Goal: Task Accomplishment & Management: Manage account settings

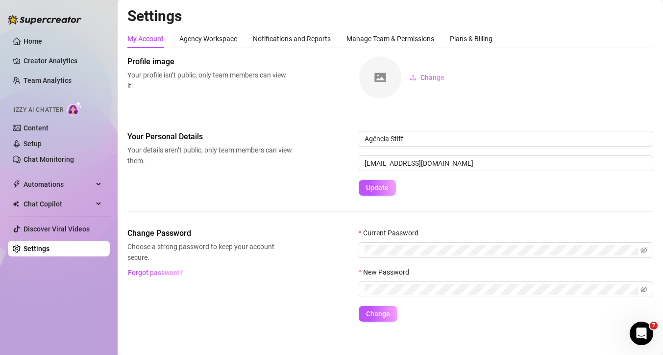
scroll to position [8, 0]
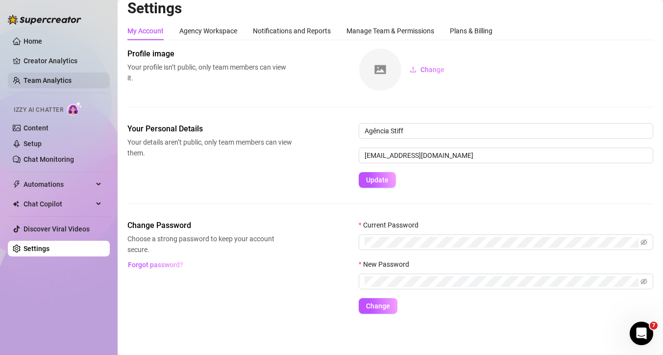
click at [28, 81] on link "Team Analytics" at bounding box center [48, 80] width 48 height 8
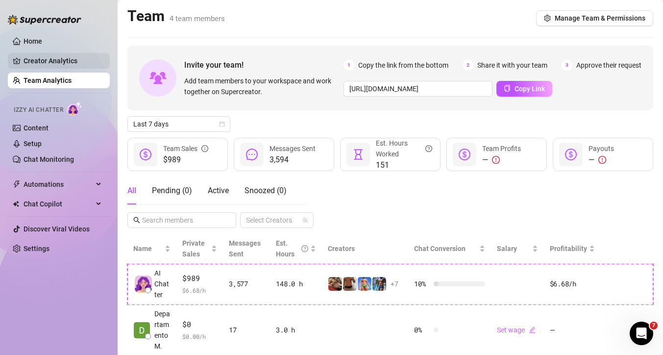
click at [35, 66] on link "Creator Analytics" at bounding box center [63, 61] width 78 height 16
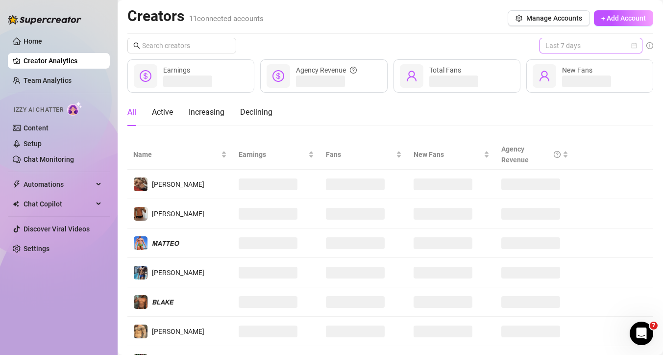
click at [543, 43] on div "Last 7 days" at bounding box center [591, 46] width 103 height 16
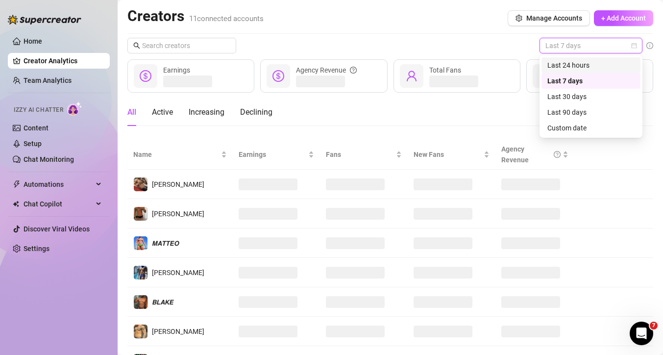
click at [553, 60] on div "Last 24 hours" at bounding box center [591, 65] width 87 height 11
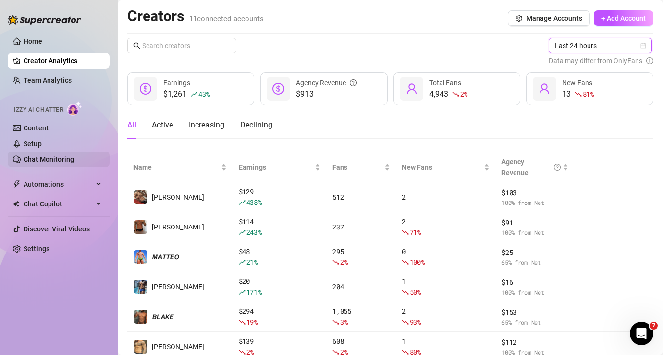
click at [51, 157] on link "Chat Monitoring" at bounding box center [49, 159] width 50 height 8
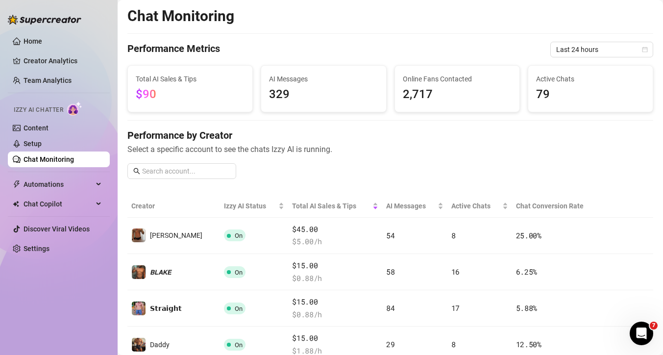
click at [569, 53] on span "Last 24 hours" at bounding box center [601, 49] width 91 height 15
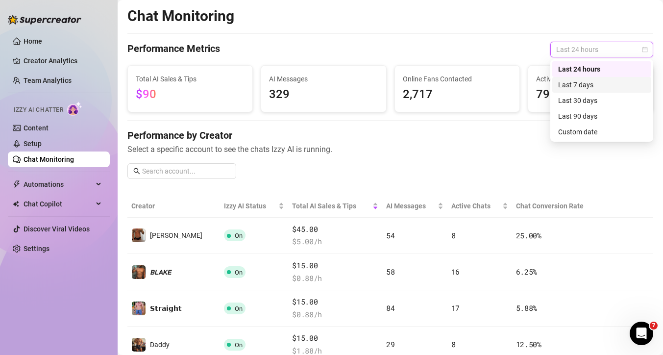
click at [573, 82] on div "Last 7 days" at bounding box center [601, 84] width 87 height 11
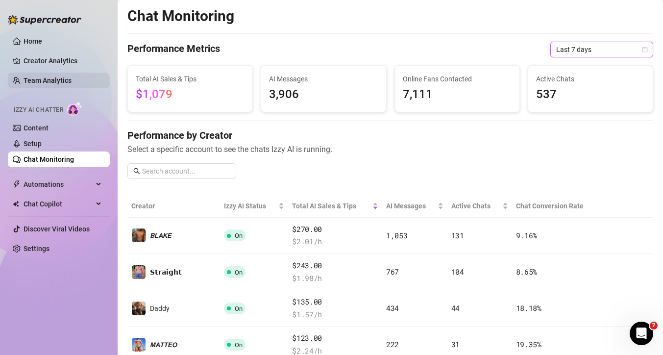
click at [42, 80] on link "Team Analytics" at bounding box center [48, 80] width 48 height 8
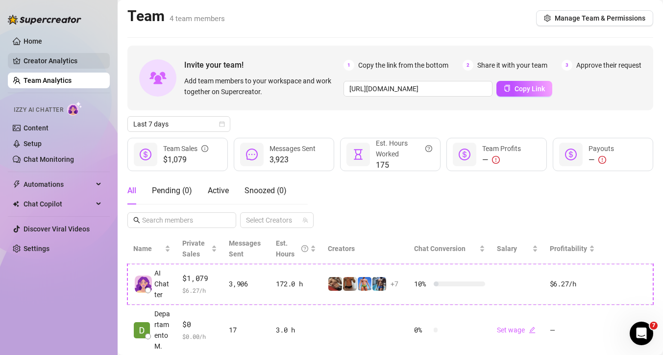
click at [40, 57] on link "Creator Analytics" at bounding box center [63, 61] width 78 height 16
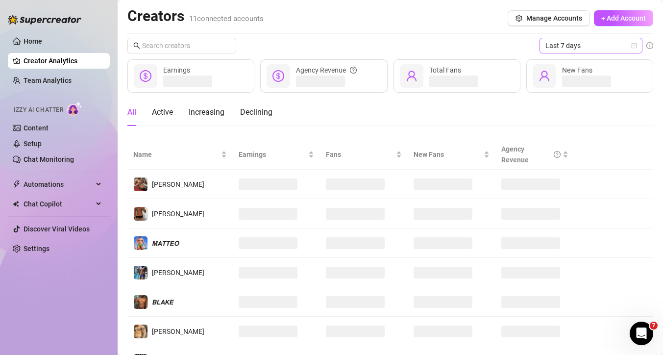
click at [559, 46] on span "Last 7 days" at bounding box center [591, 45] width 91 height 15
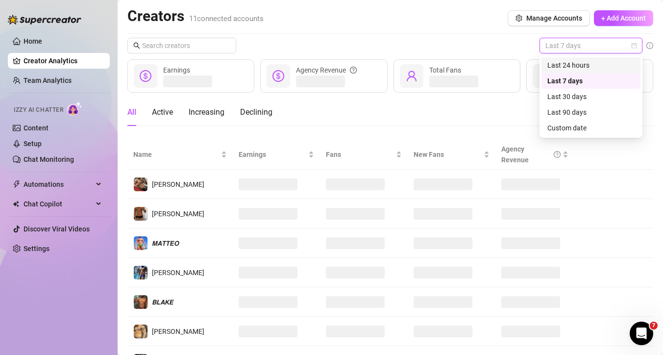
click at [556, 62] on div "Last 24 hours" at bounding box center [591, 65] width 87 height 11
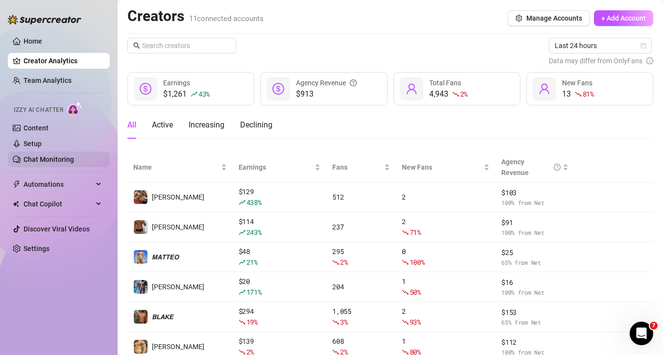
click at [57, 163] on link "Chat Monitoring" at bounding box center [49, 159] width 50 height 8
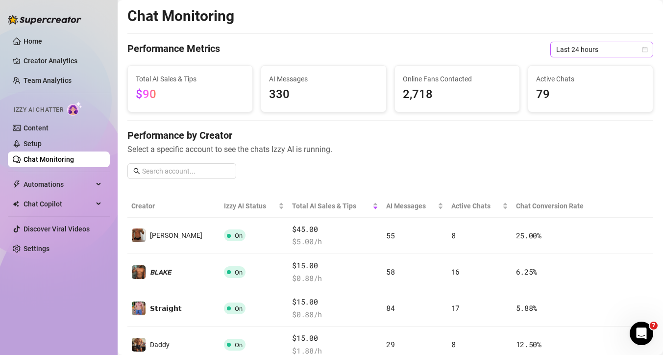
click at [579, 47] on span "Last 24 hours" at bounding box center [601, 49] width 91 height 15
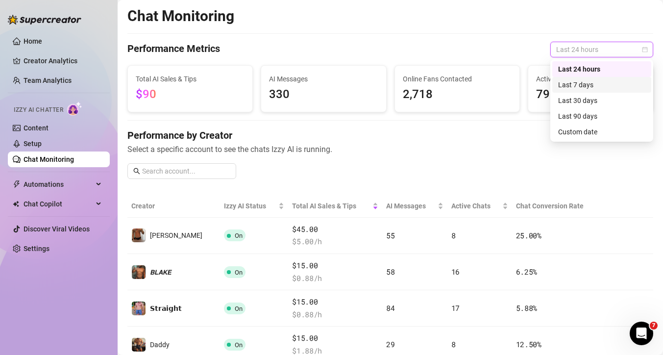
click at [576, 82] on div "Last 7 days" at bounding box center [601, 84] width 87 height 11
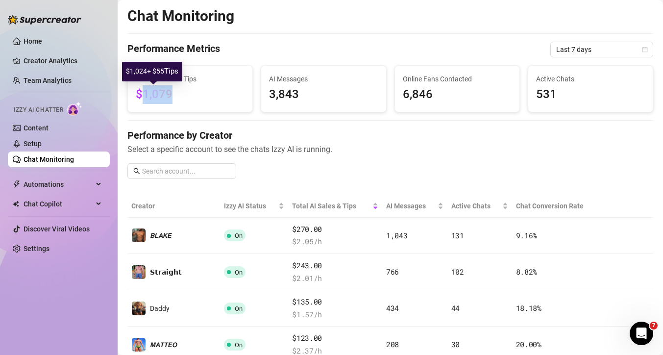
drag, startPoint x: 176, startPoint y: 92, endPoint x: 140, endPoint y: 96, distance: 35.5
click at [140, 96] on span "$1,079" at bounding box center [190, 94] width 109 height 19
click at [246, 184] on div "Performance by Creator Select a specific account to see the chats Izzy AI is ru…" at bounding box center [390, 157] width 526 height 58
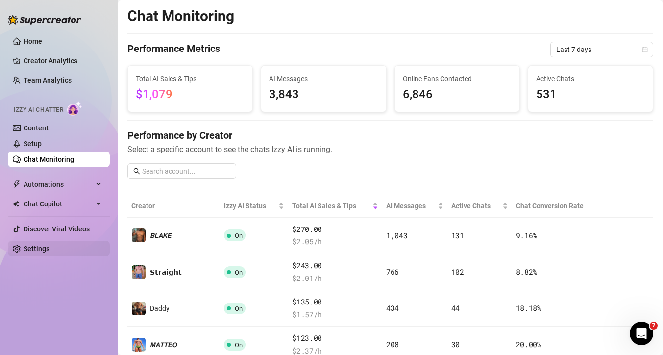
click at [50, 245] on link "Settings" at bounding box center [37, 249] width 26 height 8
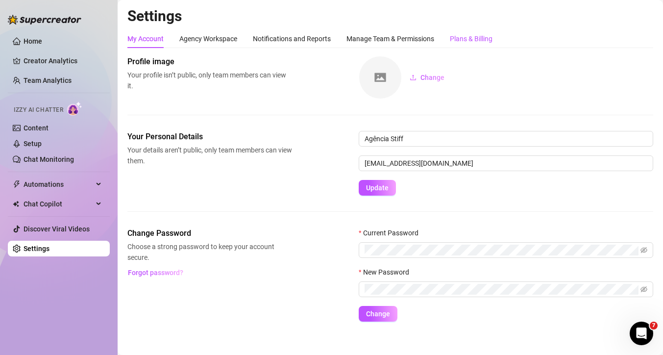
click at [462, 36] on div "Plans & Billing" at bounding box center [471, 38] width 43 height 11
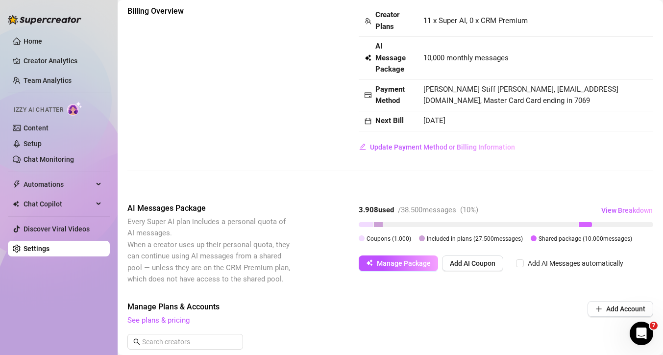
scroll to position [51, 0]
click at [405, 262] on span "Manage Package" at bounding box center [404, 263] width 54 height 8
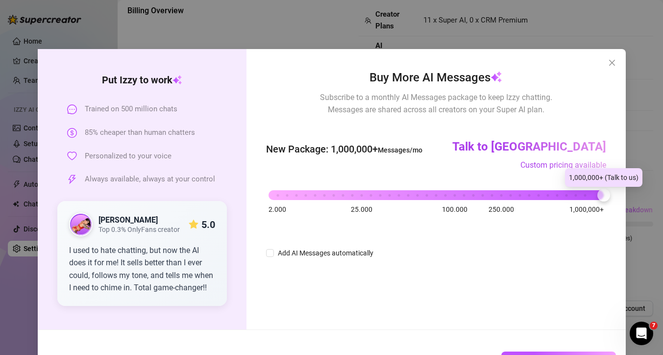
drag, startPoint x: 300, startPoint y: 192, endPoint x: 601, endPoint y: 199, distance: 301.1
click at [601, 199] on div at bounding box center [604, 195] width 13 height 13
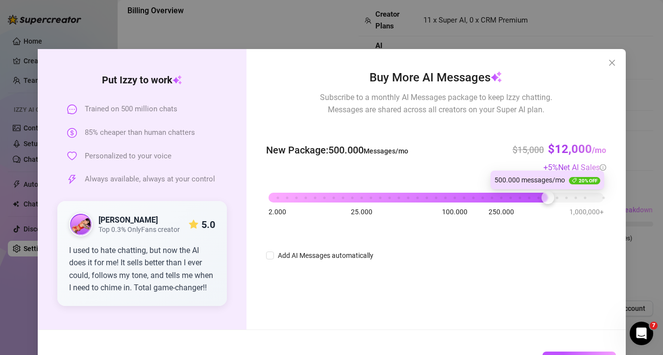
drag, startPoint x: 603, startPoint y: 197, endPoint x: 544, endPoint y: 194, distance: 58.9
click at [544, 194] on div at bounding box center [548, 197] width 13 height 13
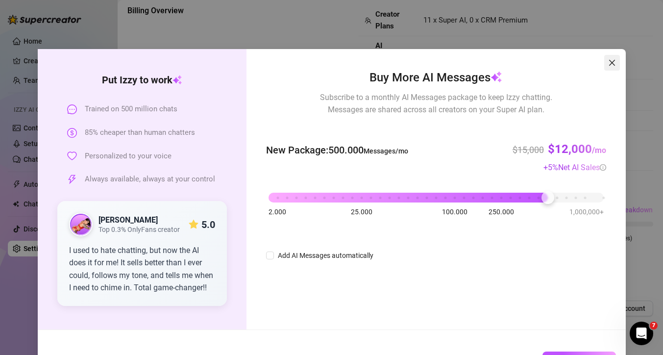
click at [609, 60] on icon "close" at bounding box center [612, 63] width 8 height 8
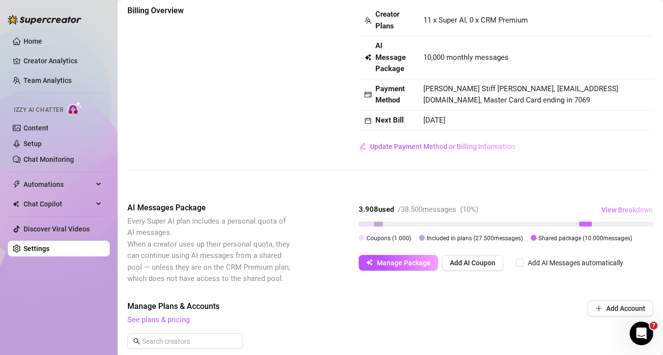
click at [639, 210] on span "View Breakdown" at bounding box center [627, 210] width 51 height 8
click at [268, 177] on div "Billing Overview Creator Plans 11 x Super AI, 0 x CRM Premium AI Message Packag…" at bounding box center [390, 95] width 526 height 181
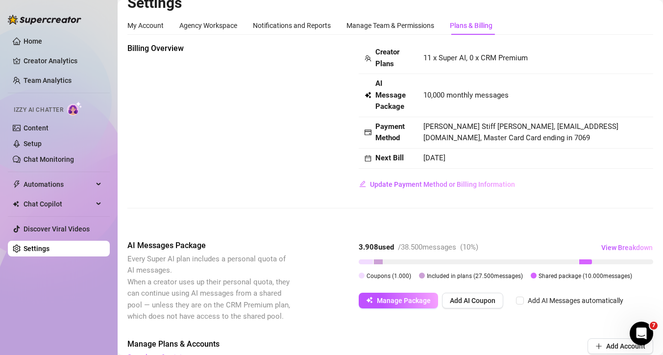
scroll to position [0, 0]
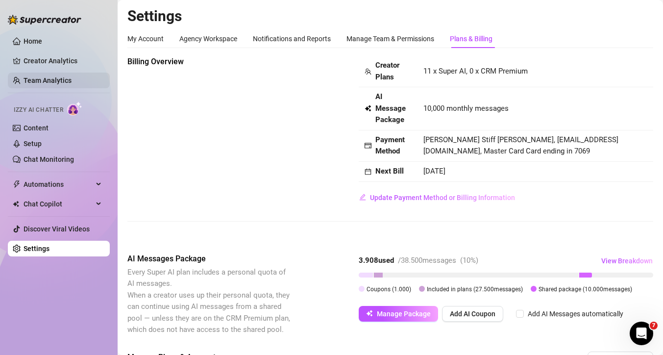
click at [58, 76] on link "Team Analytics" at bounding box center [48, 80] width 48 height 8
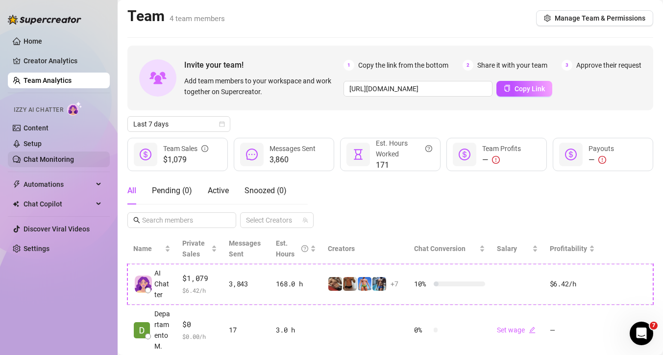
click at [47, 159] on link "Chat Monitoring" at bounding box center [49, 159] width 50 height 8
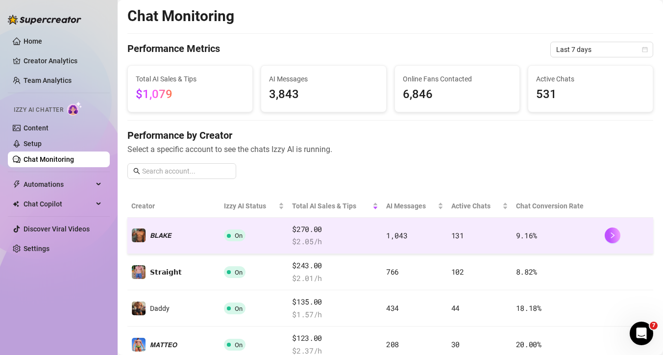
click at [386, 239] on span "1,043" at bounding box center [397, 235] width 22 height 10
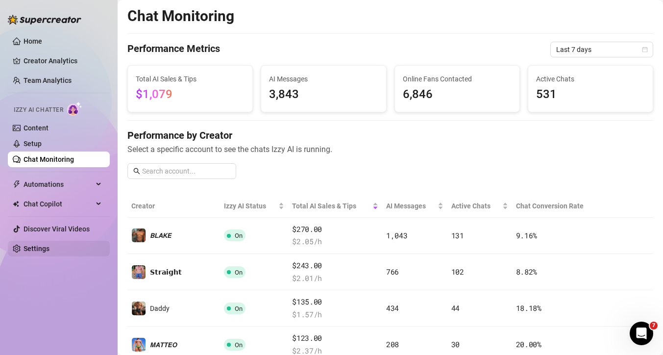
click at [50, 246] on link "Settings" at bounding box center [37, 249] width 26 height 8
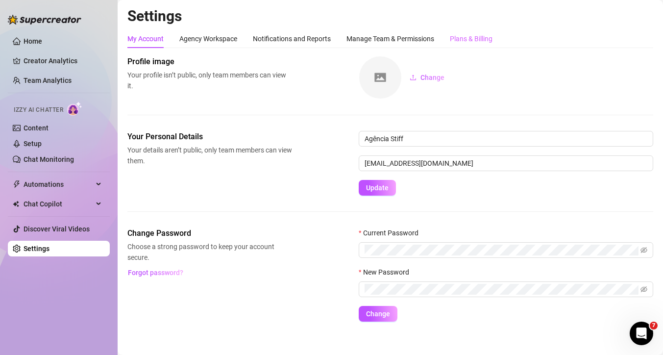
click at [477, 31] on div "Plans & Billing" at bounding box center [471, 38] width 43 height 19
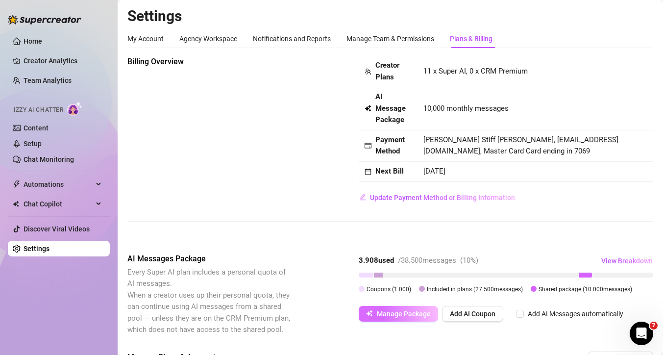
click at [378, 319] on button "Manage Package" at bounding box center [398, 314] width 79 height 16
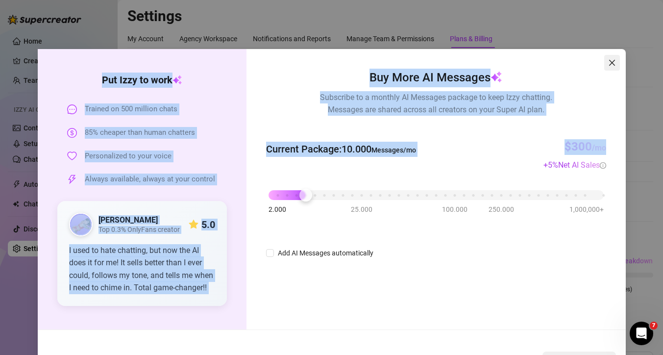
drag, startPoint x: 589, startPoint y: 157, endPoint x: 611, endPoint y: 61, distance: 98.7
click at [611, 61] on div "Put [PERSON_NAME] to work Trained on 500 million chats 85% cheaper than human c…" at bounding box center [332, 213] width 588 height 328
click at [611, 61] on icon "close" at bounding box center [612, 63] width 8 height 8
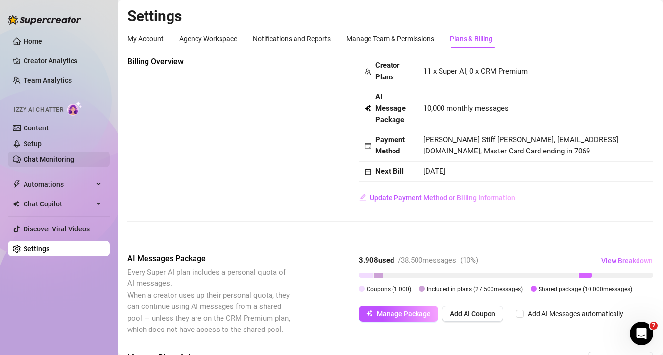
click at [47, 163] on link "Chat Monitoring" at bounding box center [49, 159] width 50 height 8
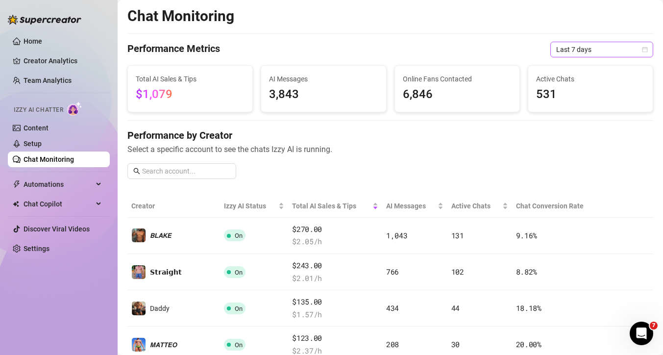
click at [580, 49] on span "Last 7 days" at bounding box center [601, 49] width 91 height 15
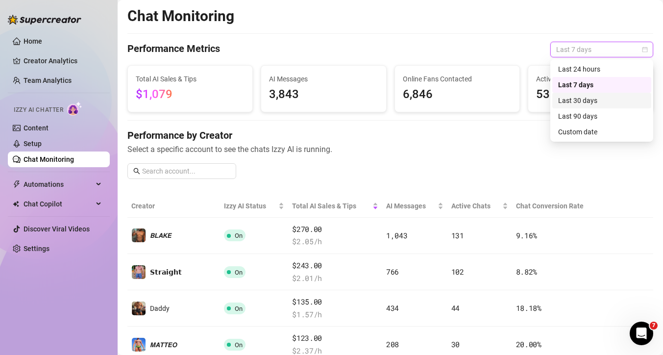
click at [575, 99] on div "Last 30 days" at bounding box center [601, 100] width 87 height 11
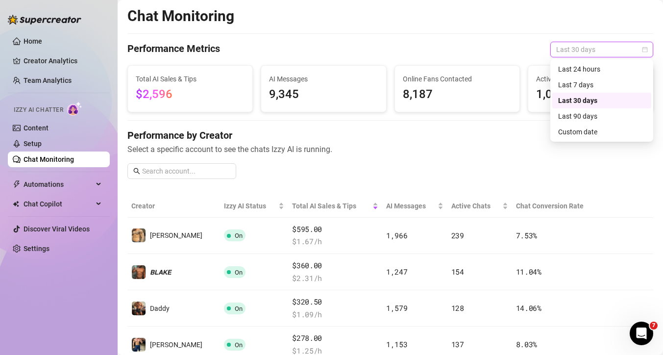
click at [569, 52] on span "Last 30 days" at bounding box center [601, 49] width 91 height 15
click at [565, 66] on div "Last 24 hours" at bounding box center [601, 69] width 87 height 11
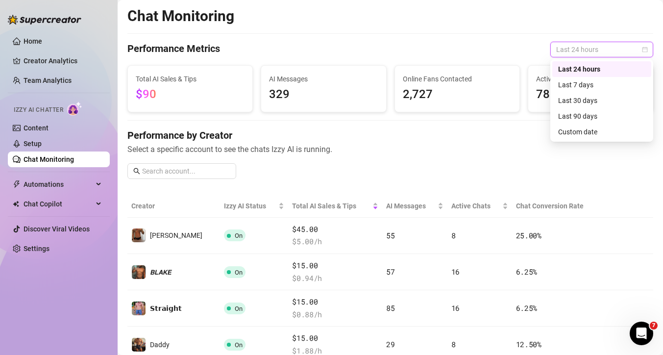
click at [589, 51] on span "Last 24 hours" at bounding box center [601, 49] width 91 height 15
click at [585, 85] on div "Last 7 days" at bounding box center [601, 84] width 87 height 11
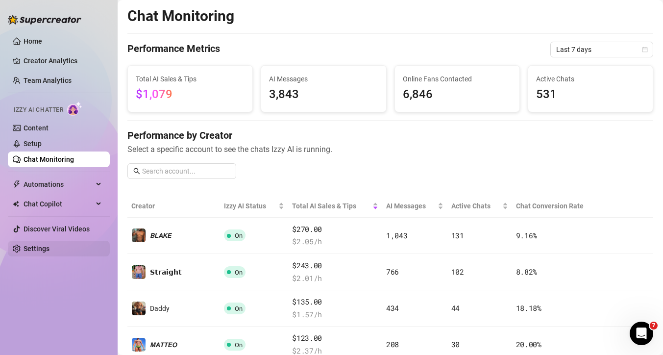
click at [29, 245] on link "Settings" at bounding box center [37, 249] width 26 height 8
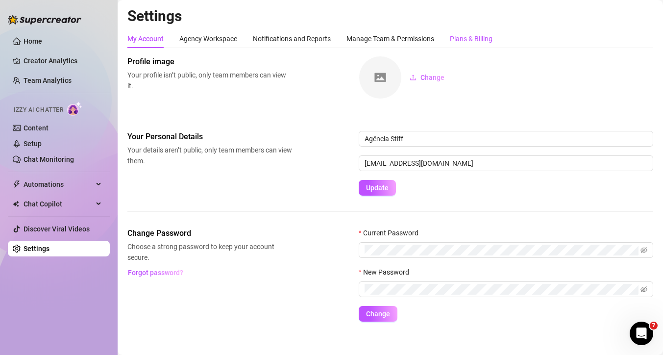
click at [493, 38] on div "Plans & Billing" at bounding box center [471, 38] width 43 height 11
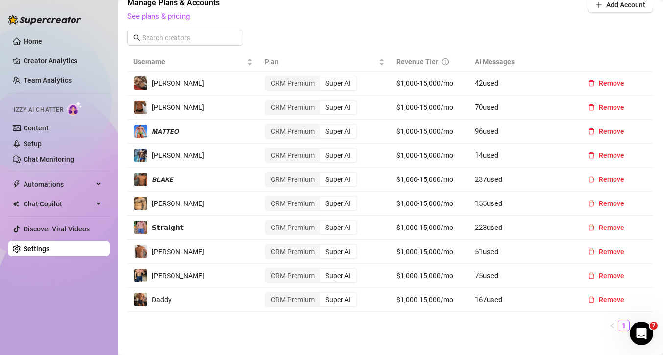
scroll to position [354, 0]
click at [151, 13] on link "See plans & pricing" at bounding box center [158, 16] width 62 height 9
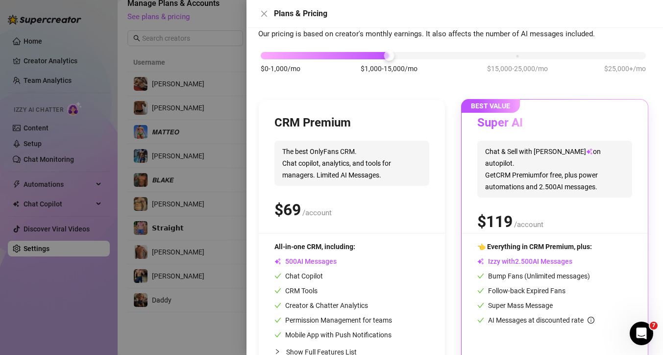
scroll to position [79, 0]
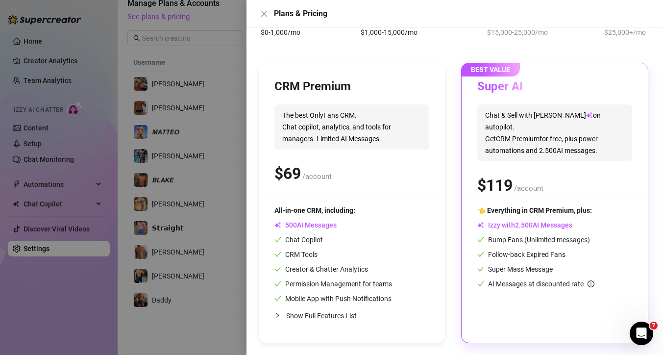
click at [216, 156] on div at bounding box center [331, 177] width 663 height 355
